Goal: Task Accomplishment & Management: Use online tool/utility

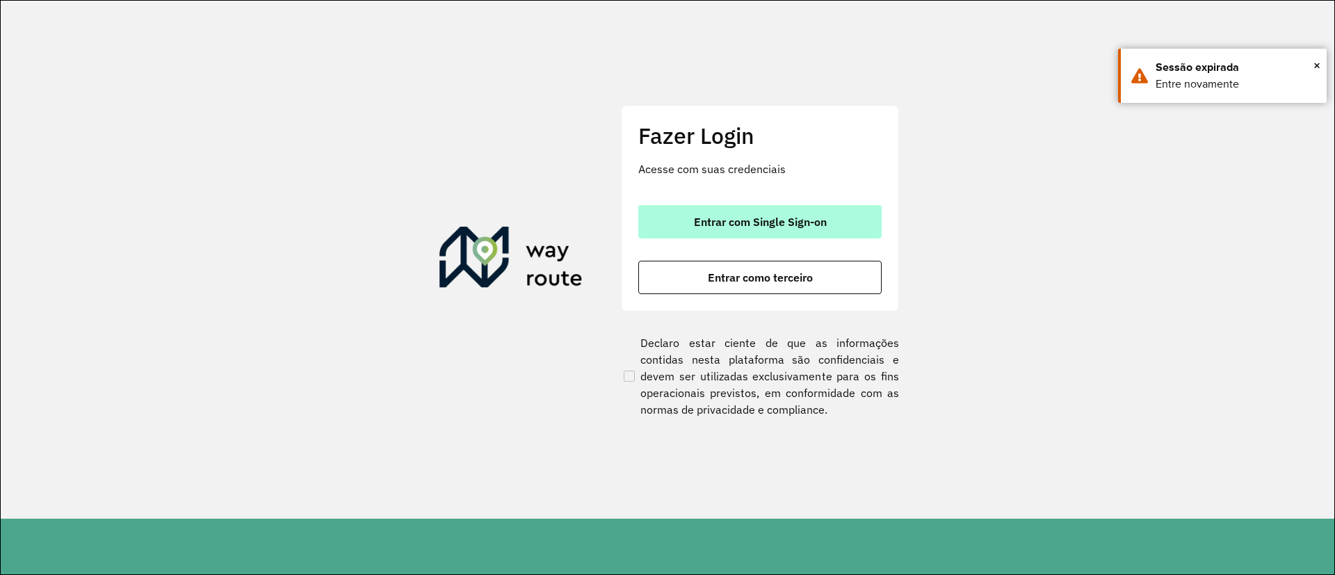
click at [709, 222] on span "Entrar com Single Sign-on" at bounding box center [760, 221] width 133 height 11
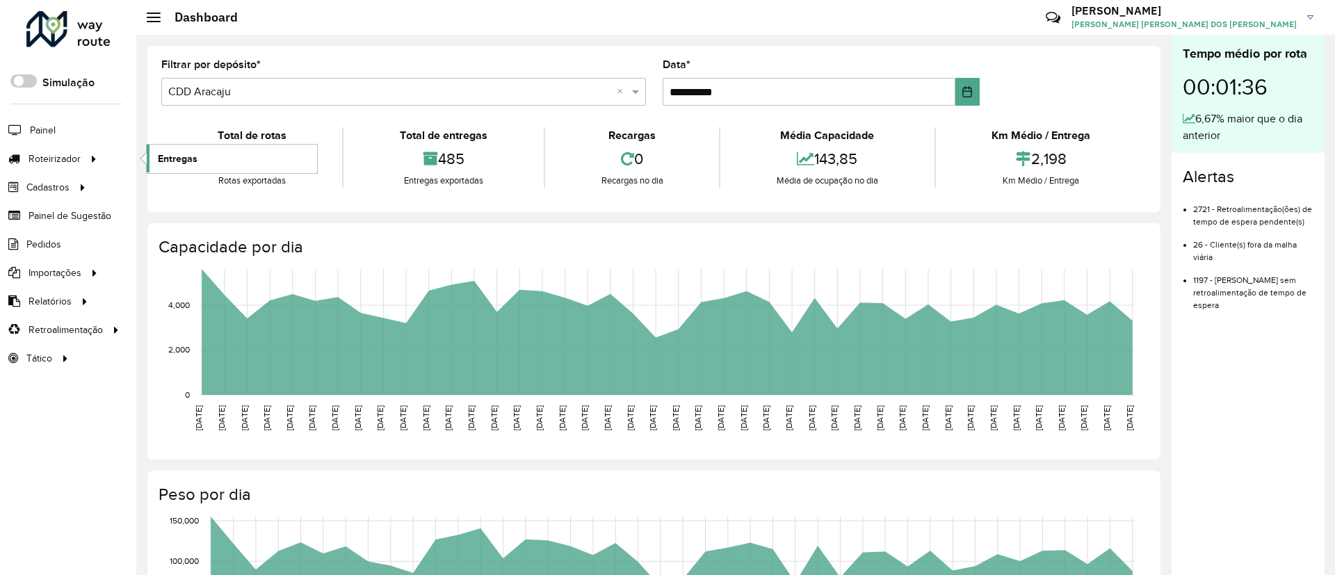
click at [181, 160] on span "Entregas" at bounding box center [178, 159] width 40 height 15
